Goal: Information Seeking & Learning: Learn about a topic

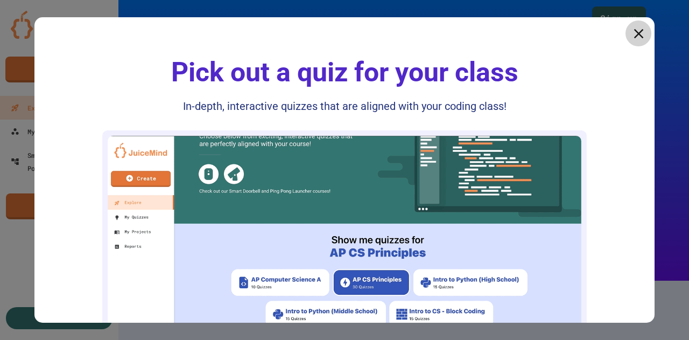
click at [631, 36] on icon at bounding box center [638, 33] width 16 height 16
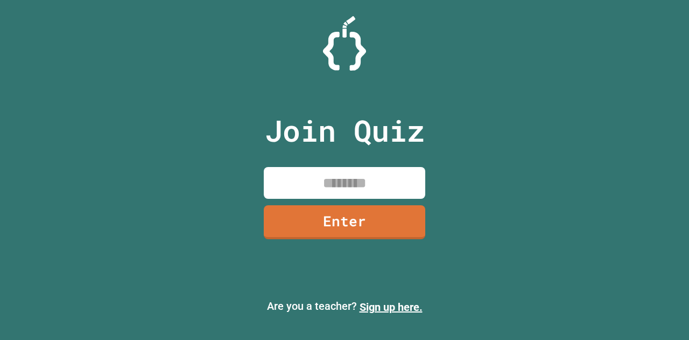
click at [347, 179] on input at bounding box center [344, 183] width 161 height 32
click at [347, 179] on input "*******" at bounding box center [344, 183] width 161 height 32
type input "*"
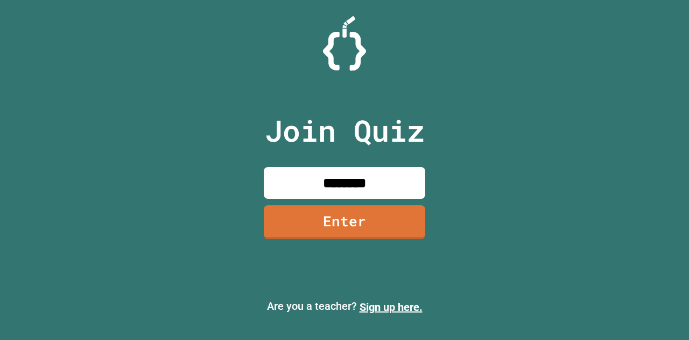
type input "********"
click at [349, 217] on link "Enter" at bounding box center [344, 221] width 158 height 36
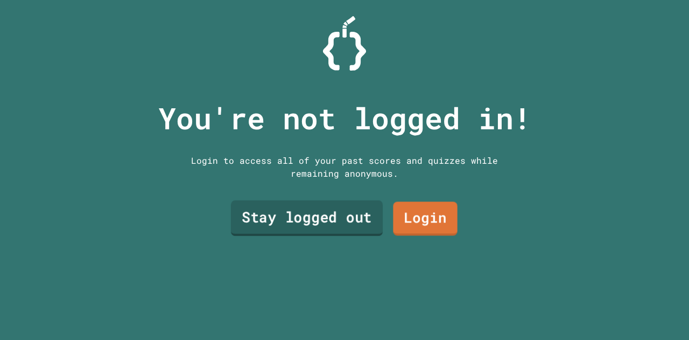
click at [318, 212] on link "Stay logged out" at bounding box center [307, 218] width 152 height 36
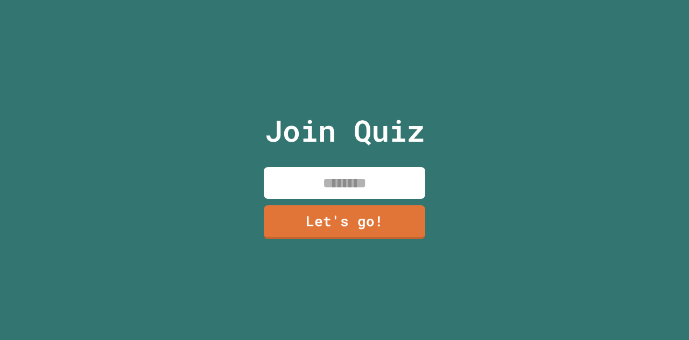
click at [320, 182] on input at bounding box center [344, 183] width 161 height 32
type input "*********"
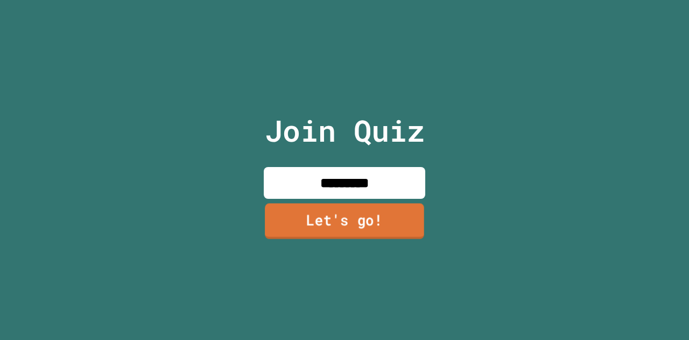
click at [318, 214] on link "Let's go!" at bounding box center [344, 221] width 159 height 36
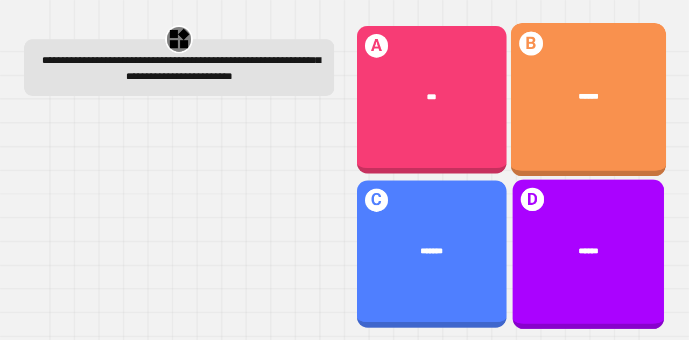
click at [556, 115] on div "******" at bounding box center [587, 97] width 155 height 47
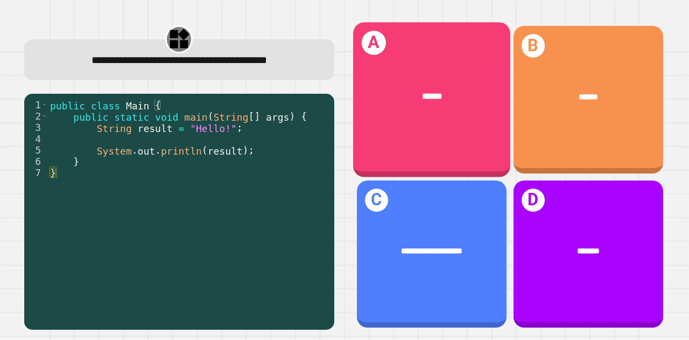
click at [422, 85] on div "******" at bounding box center [431, 96] width 157 height 47
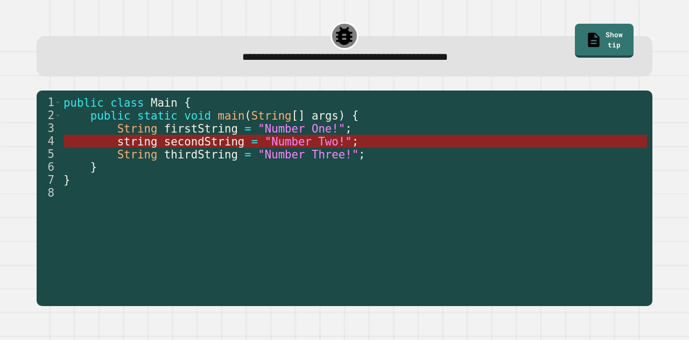
click at [171, 138] on span "secondString" at bounding box center [204, 141] width 80 height 13
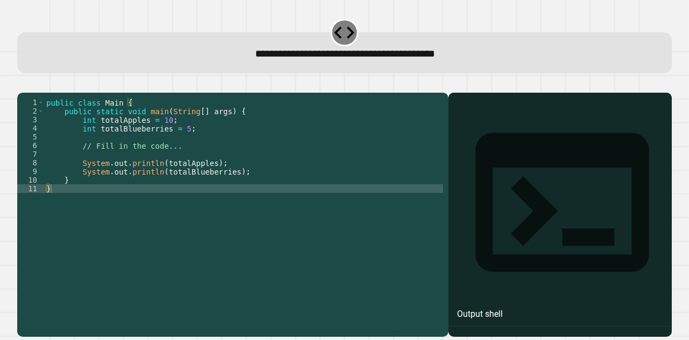
click at [191, 142] on div "public class Main { public static void main ( String [ ] args ) { int totalAppl…" at bounding box center [243, 201] width 399 height 207
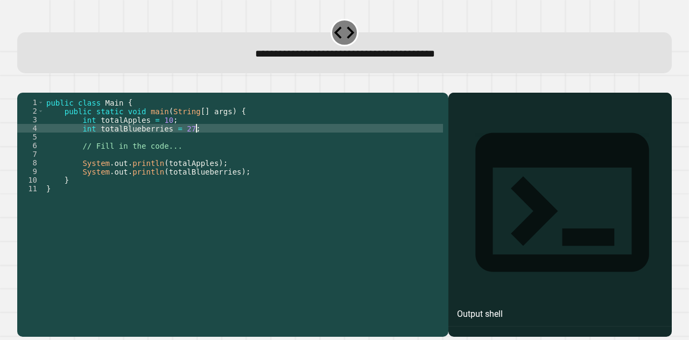
scroll to position [0, 10]
type textarea "**********"
click at [23, 84] on icon "button" at bounding box center [23, 84] width 0 height 0
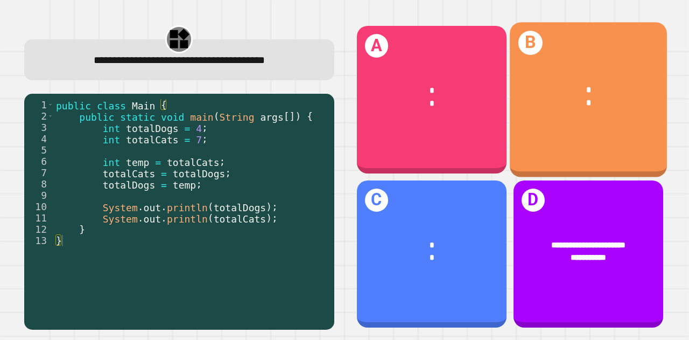
click at [545, 83] on div "*" at bounding box center [588, 89] width 123 height 13
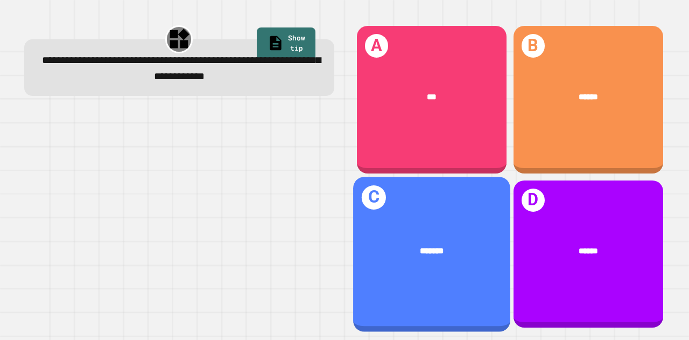
click at [405, 248] on div "*******" at bounding box center [431, 250] width 157 height 47
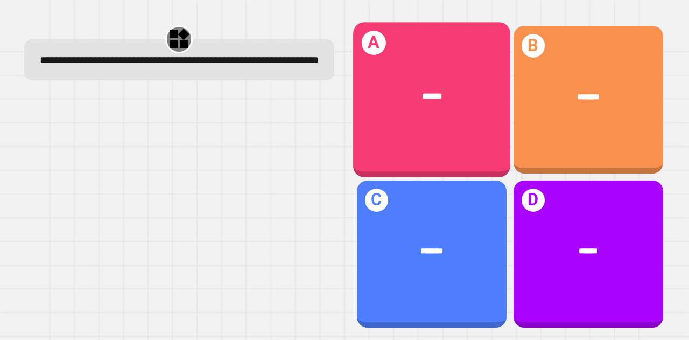
click at [383, 110] on div "******" at bounding box center [431, 96] width 157 height 47
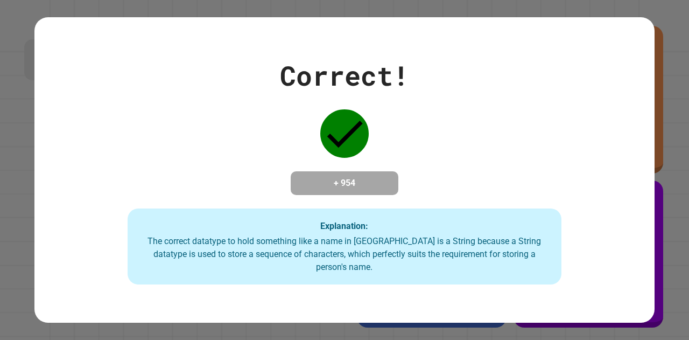
click at [502, 174] on div "Correct! + 954 Explanation: The correct datatype to hold something like a name …" at bounding box center [344, 169] width 620 height 229
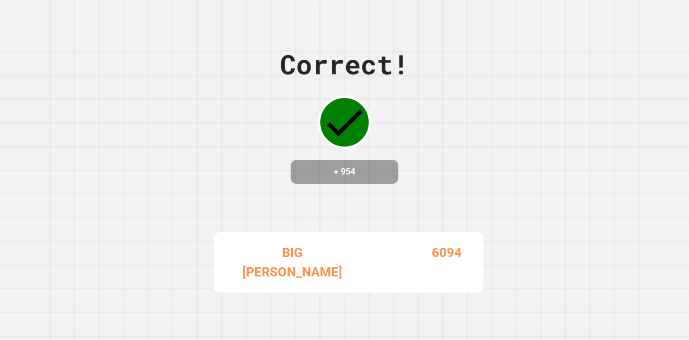
click at [557, 232] on div "Correct! + 954 BIG [PERSON_NAME] 6094" at bounding box center [344, 170] width 689 height 340
click at [486, 172] on div "Correct! + 954 BIG [PERSON_NAME] 6094" at bounding box center [344, 170] width 689 height 340
click at [518, 156] on div "Correct! + 954 BIG [PERSON_NAME] 6094" at bounding box center [344, 170] width 689 height 340
click at [179, 113] on div "Correct! + 954 BIG [PERSON_NAME] 6094" at bounding box center [344, 170] width 689 height 340
click at [229, 132] on div "Correct! + 954 BIG [PERSON_NAME] 6094" at bounding box center [344, 170] width 689 height 340
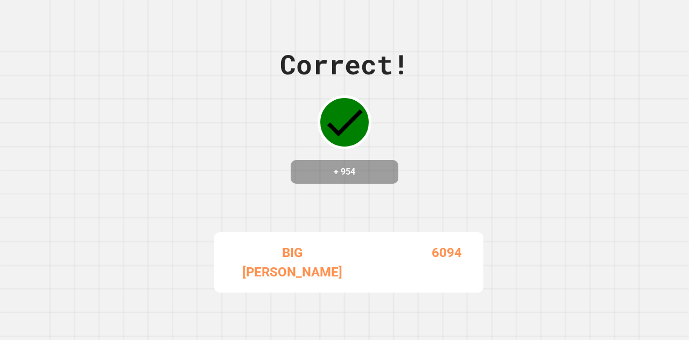
click at [110, 74] on div "Correct! + 954 BIG [PERSON_NAME] 6094" at bounding box center [344, 170] width 689 height 340
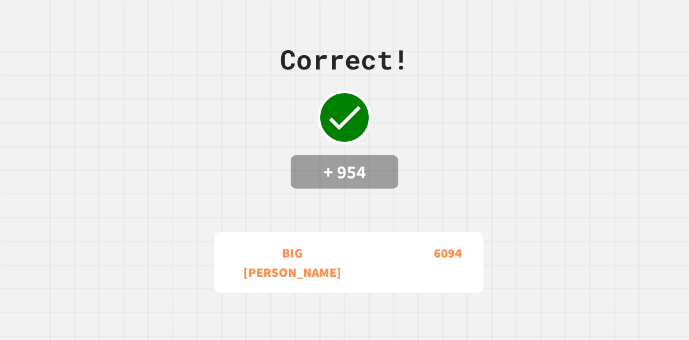
click at [239, 156] on div "Correct! + 954 BIG [PERSON_NAME] 6094" at bounding box center [344, 170] width 689 height 340
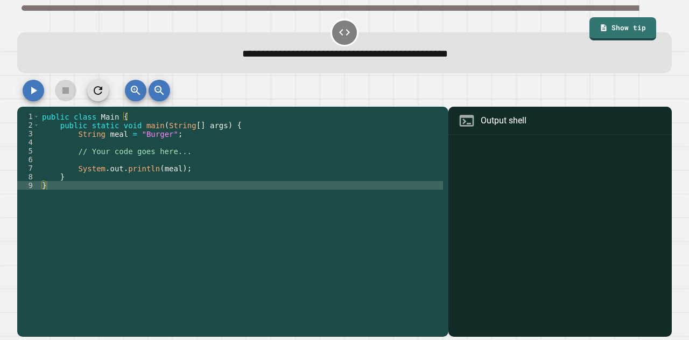
click at [173, 133] on div "public class Main { public static void main ( String [ ] args ) { String meal =…" at bounding box center [241, 215] width 403 height 207
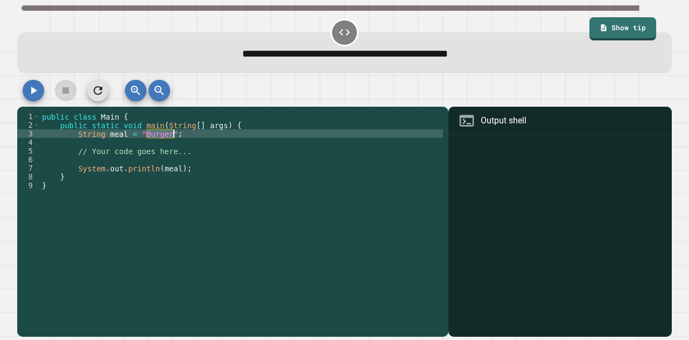
click at [171, 133] on div "public class Main { public static void main ( String [ ] args ) { String meal =…" at bounding box center [241, 215] width 403 height 207
type textarea "**********"
click at [33, 90] on icon "button" at bounding box center [34, 91] width 6 height 8
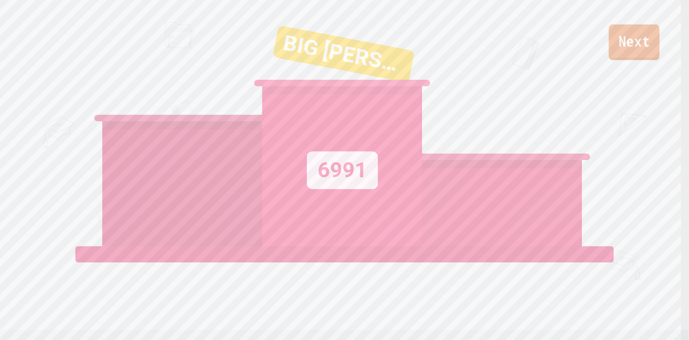
click at [629, 42] on link "Next" at bounding box center [634, 42] width 51 height 36
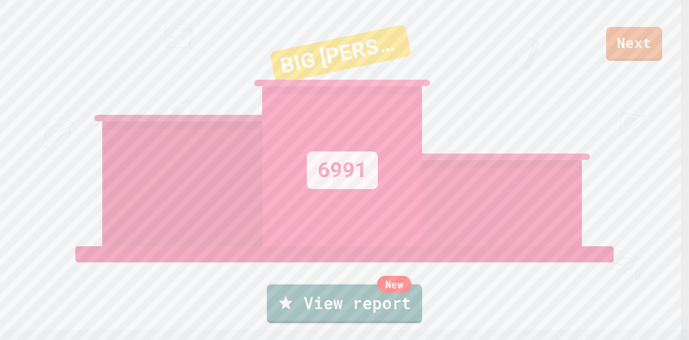
click at [380, 303] on link "New View report" at bounding box center [345, 303] width 156 height 39
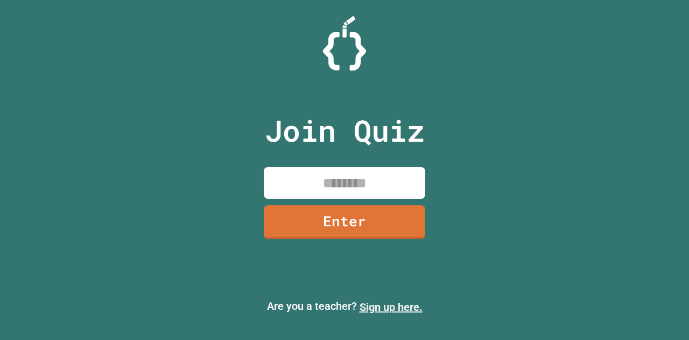
click at [394, 311] on link "Sign up here." at bounding box center [391, 306] width 63 height 13
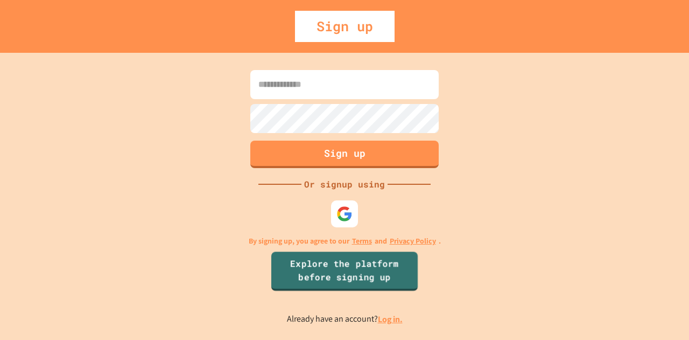
click at [309, 269] on link "Explore the platform before signing up" at bounding box center [344, 270] width 146 height 39
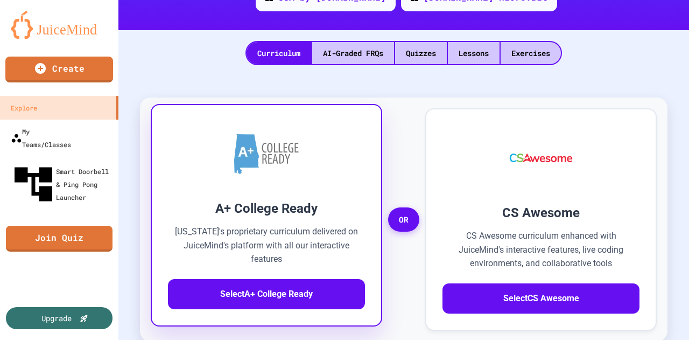
scroll to position [269, 0]
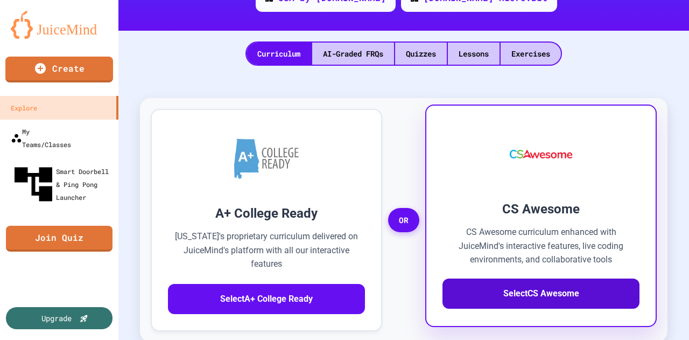
click at [589, 278] on button "Select CS Awesome" at bounding box center [540, 293] width 197 height 30
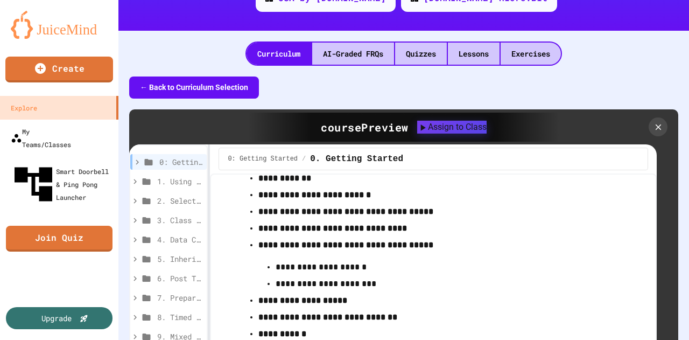
scroll to position [78, 0]
click at [177, 175] on span "1. Using Objects and Methods" at bounding box center [174, 180] width 34 height 11
click at [476, 43] on div "Lessons" at bounding box center [474, 54] width 52 height 22
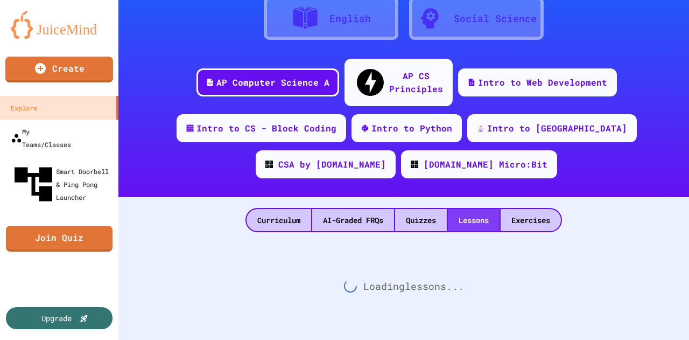
scroll to position [92, 0]
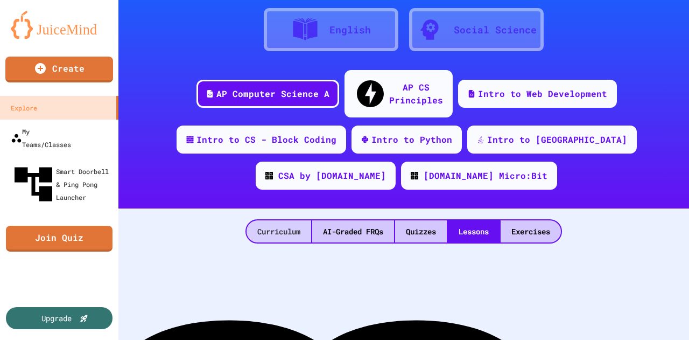
click at [268, 220] on div "Curriculum" at bounding box center [279, 231] width 65 height 22
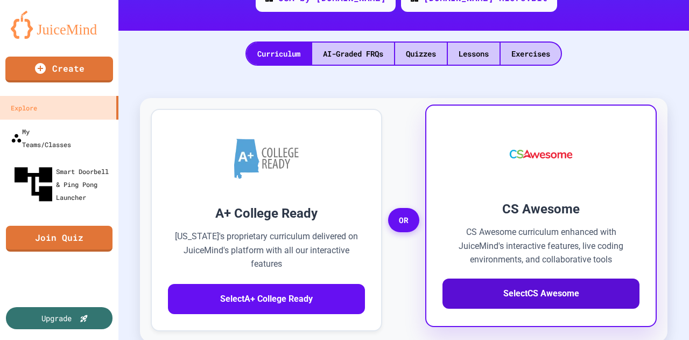
click at [497, 278] on button "Select CS Awesome" at bounding box center [540, 293] width 197 height 30
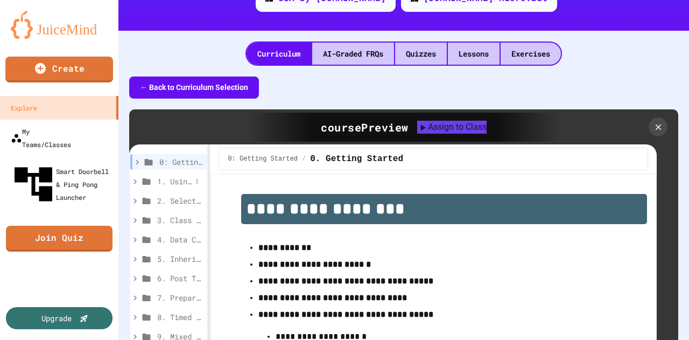
click at [175, 175] on span "1. Using Objects and Methods" at bounding box center [174, 180] width 34 height 11
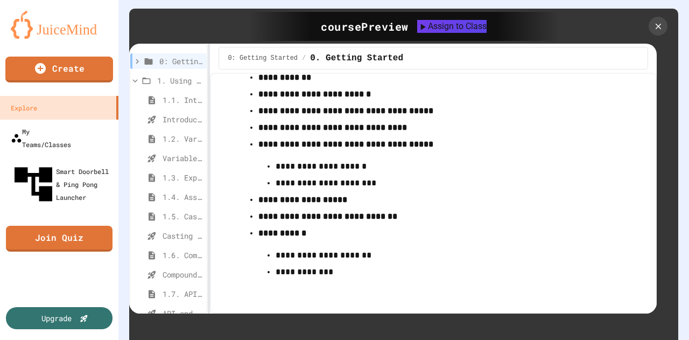
scroll to position [377, 0]
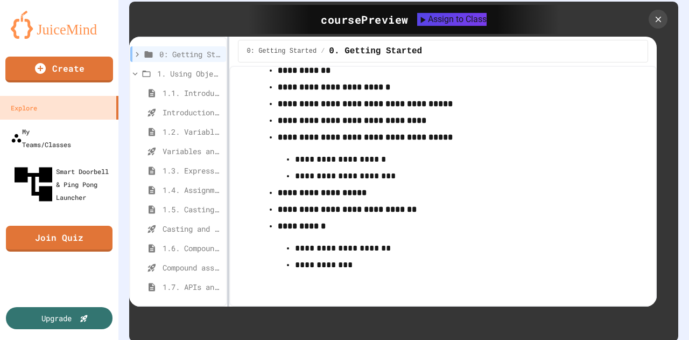
click at [227, 108] on div at bounding box center [228, 172] width 2 height 270
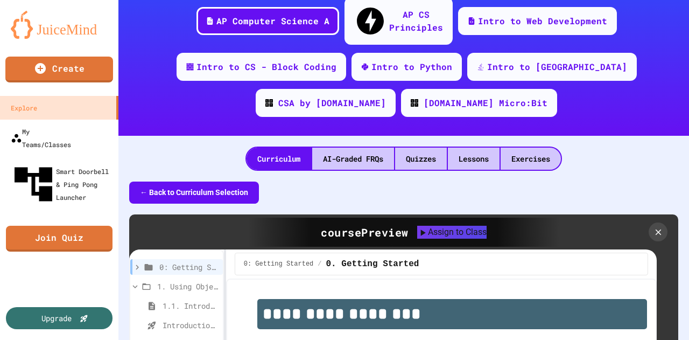
scroll to position [161, 0]
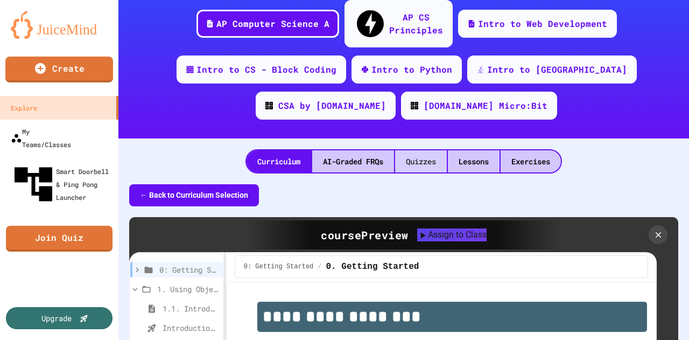
click at [416, 150] on div "Quizzes" at bounding box center [421, 161] width 52 height 22
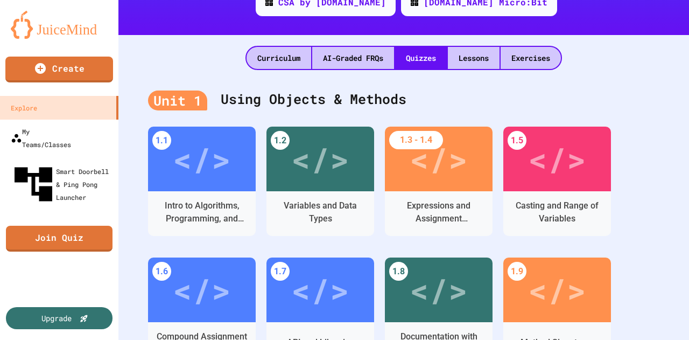
scroll to position [269, 0]
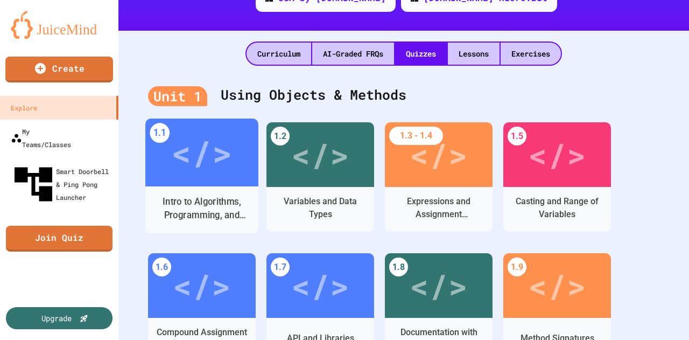
click at [194, 192] on div "Intro to Algorithms, Programming, and Compilers" at bounding box center [201, 208] width 113 height 33
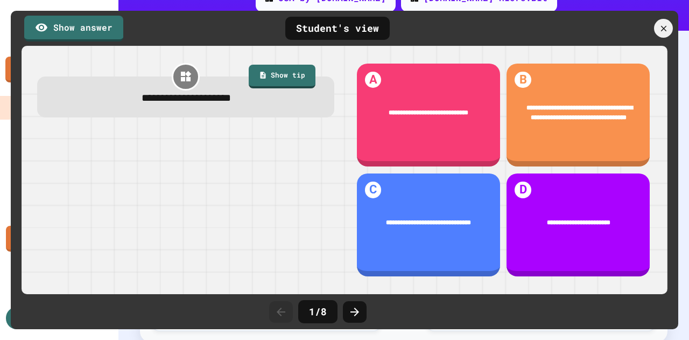
click at [660, 20] on div at bounding box center [663, 28] width 19 height 19
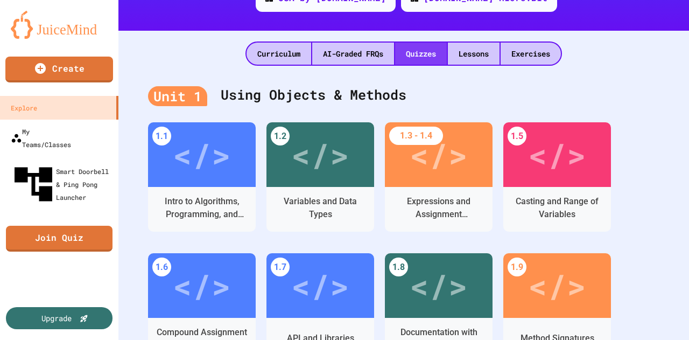
click at [428, 43] on div "Quizzes" at bounding box center [421, 54] width 52 height 22
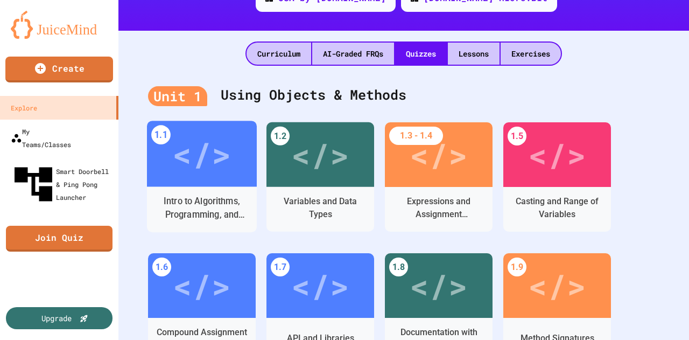
click at [223, 146] on div "</>" at bounding box center [201, 154] width 59 height 50
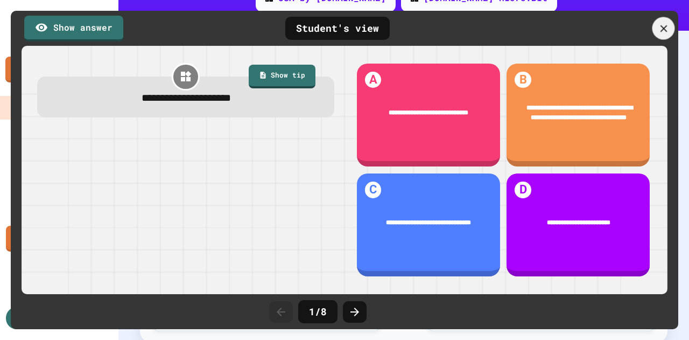
click at [661, 23] on icon at bounding box center [664, 29] width 12 height 12
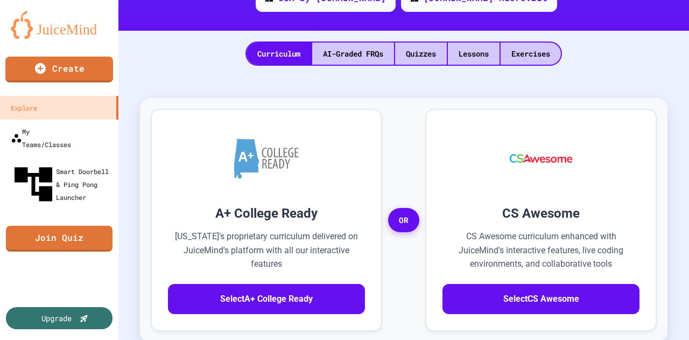
drag, startPoint x: 610, startPoint y: 29, endPoint x: 601, endPoint y: 33, distance: 10.1
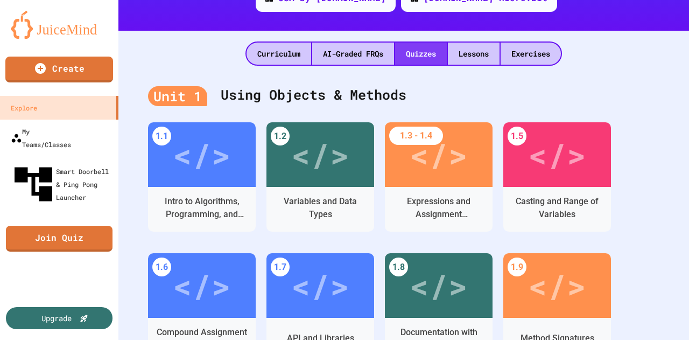
click at [423, 43] on div "Quizzes" at bounding box center [421, 54] width 52 height 22
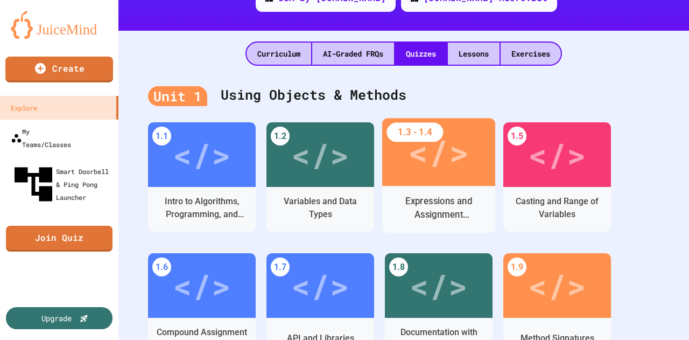
click at [416, 143] on div "</>" at bounding box center [438, 152] width 61 height 51
